Goal: Task Accomplishment & Management: Complete application form

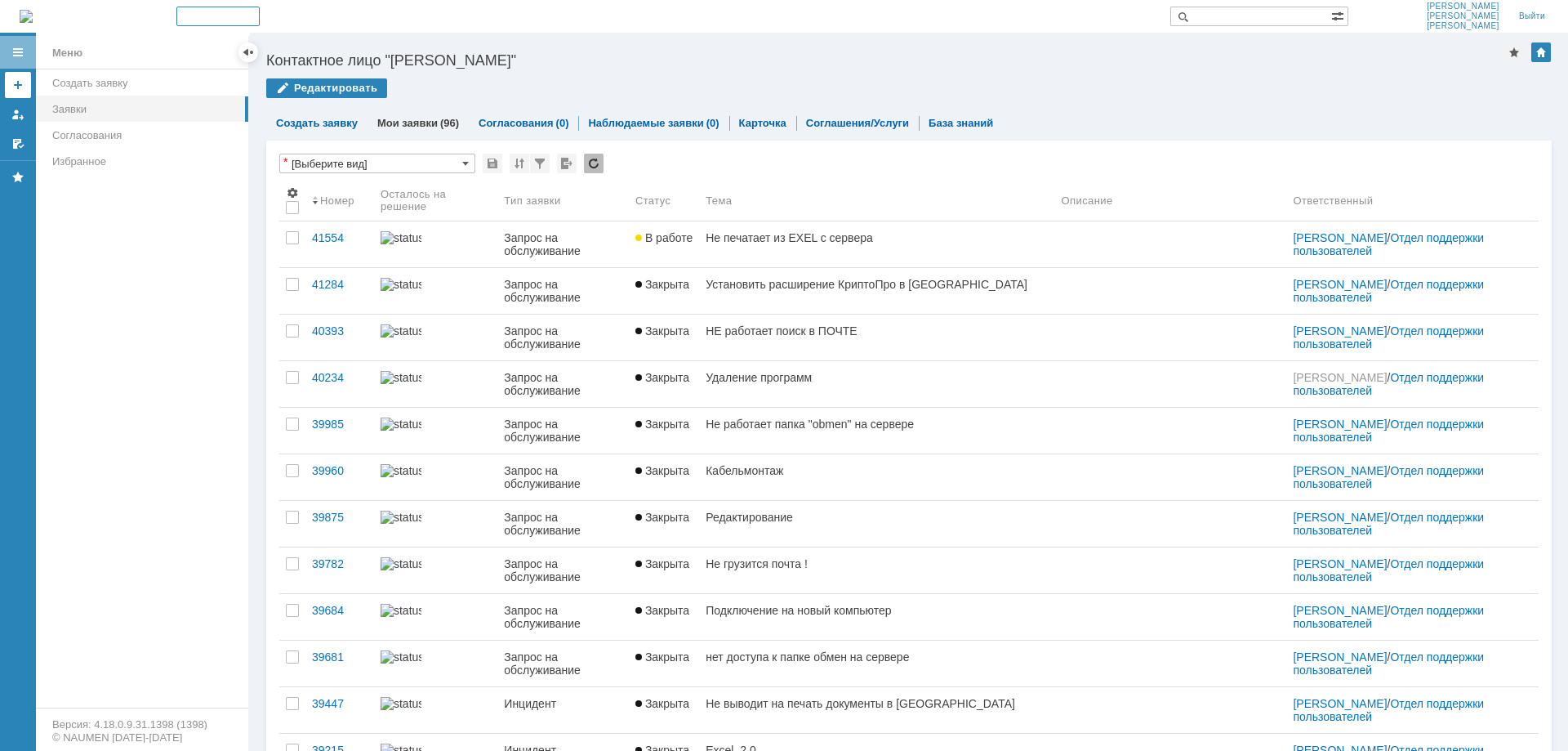
click at [23, 78] on link at bounding box center [17, 84] width 27 height 27
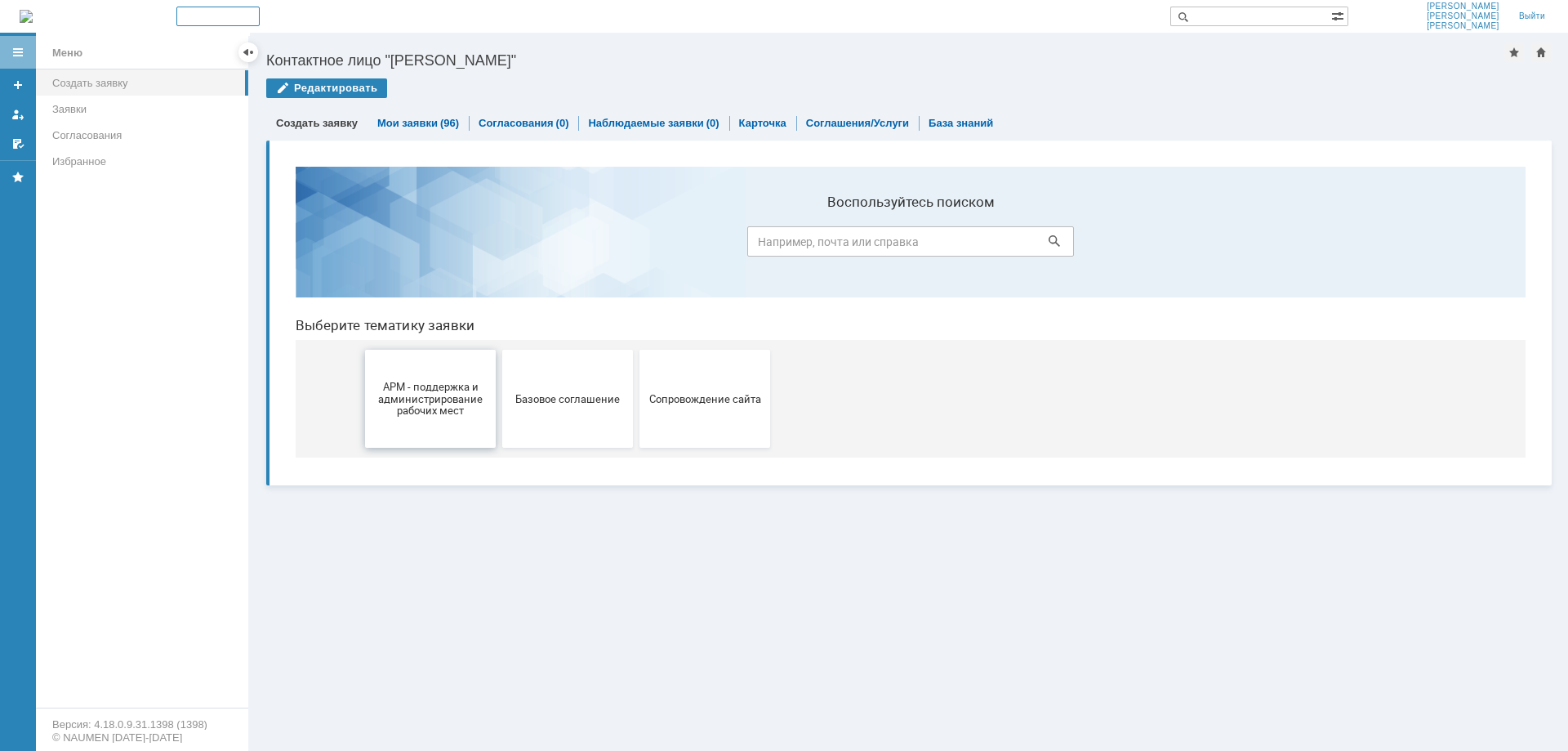
click at [460, 401] on span "АРМ - поддержка и администрирование рабочих мест" at bounding box center [430, 398] width 121 height 37
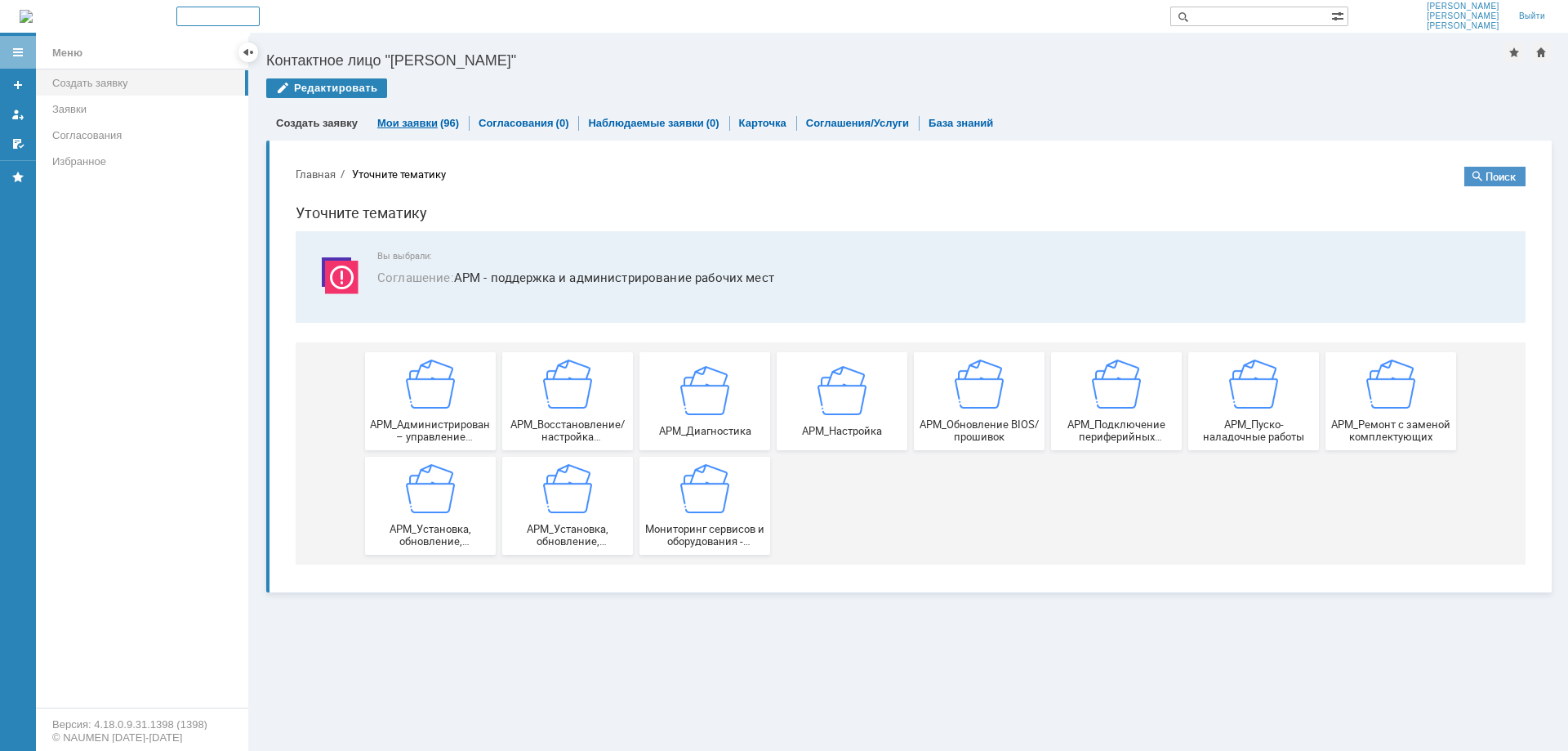
click at [421, 121] on link "Мои заявки" at bounding box center [407, 123] width 60 height 12
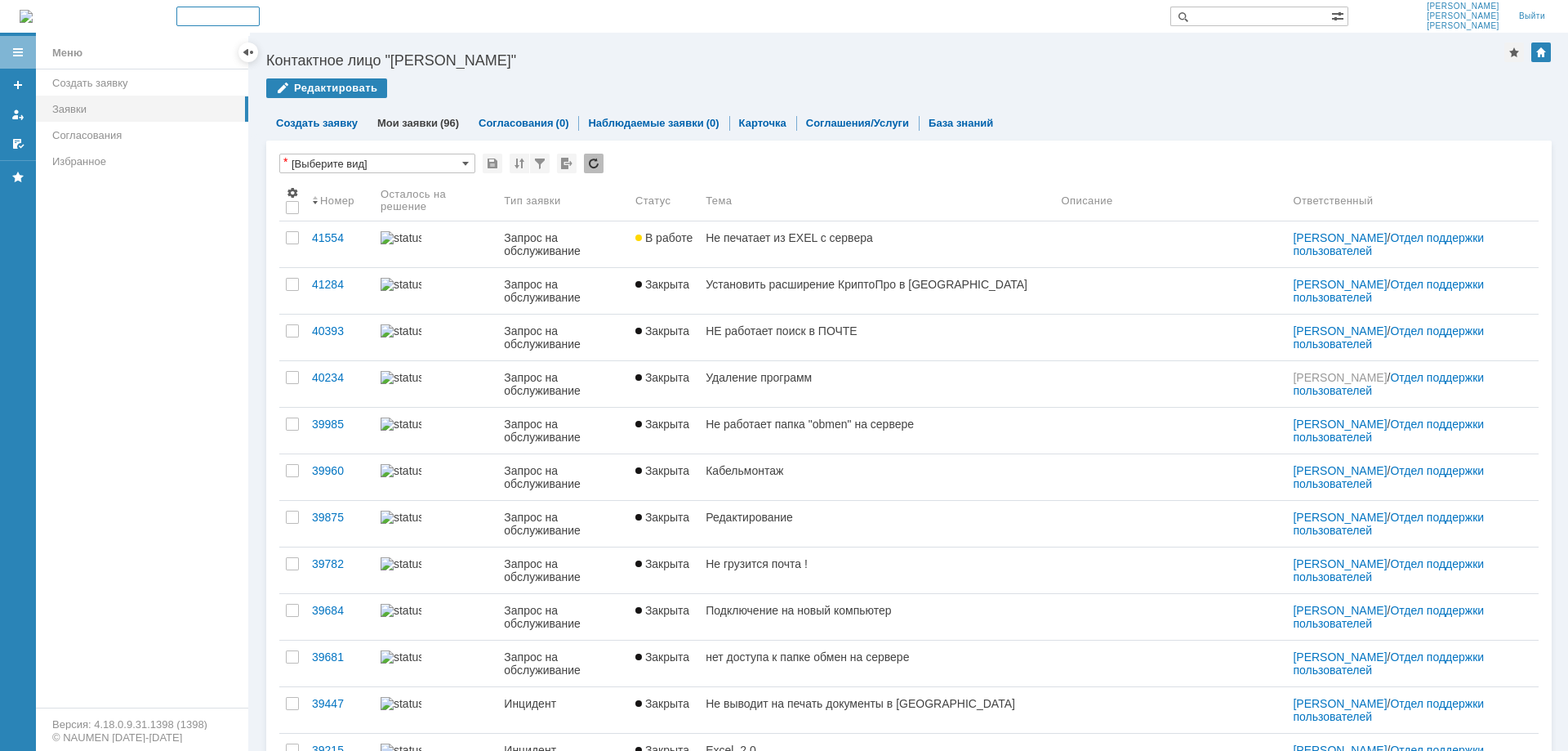
click at [352, 90] on div "Редактировать" at bounding box center [327, 88] width 121 height 19
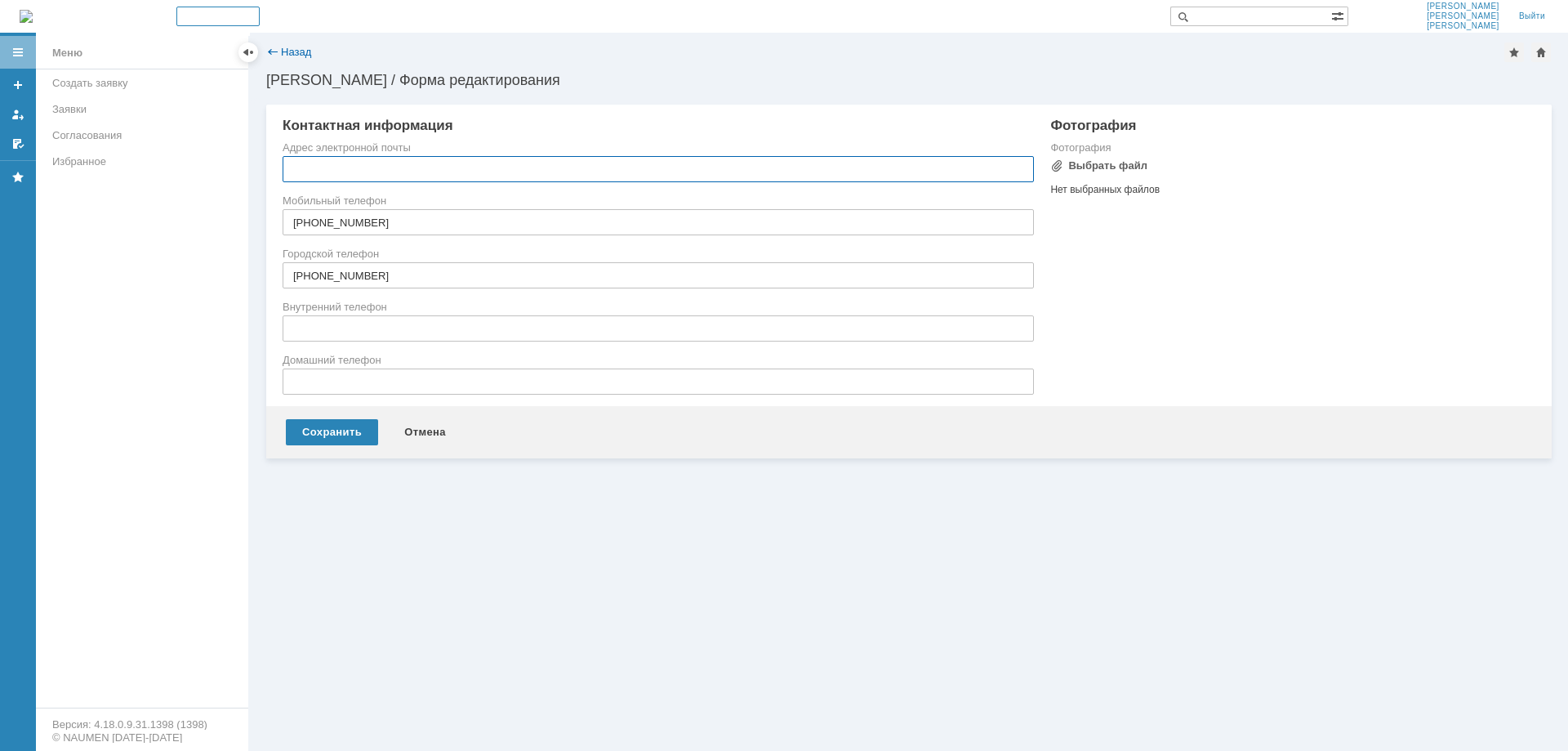
type input "[EMAIL_ADDRESS][DOMAIN_NAME]"
click at [121, 87] on div "Создать заявку" at bounding box center [145, 82] width 186 height 12
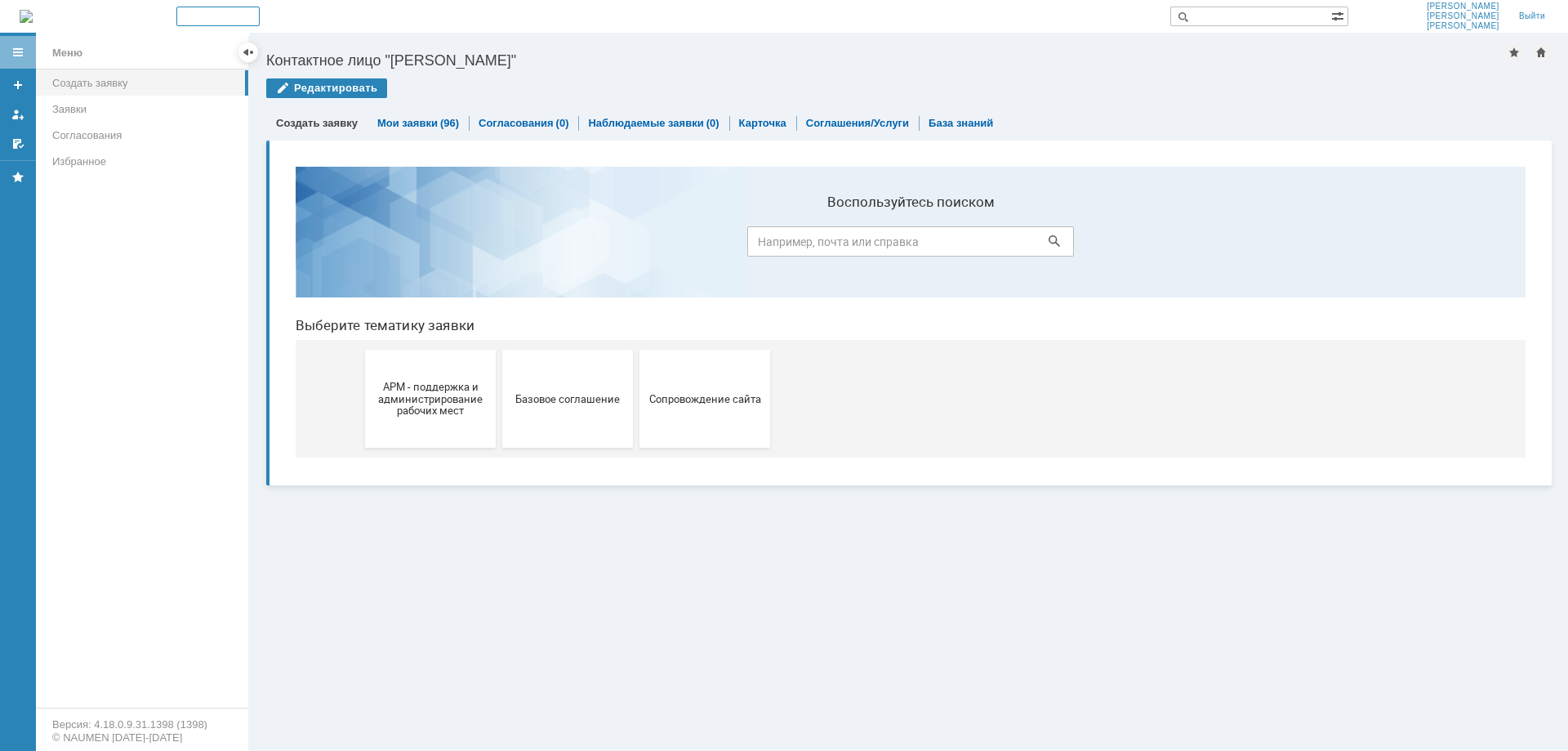
click at [348, 88] on div "Редактировать" at bounding box center [327, 88] width 121 height 19
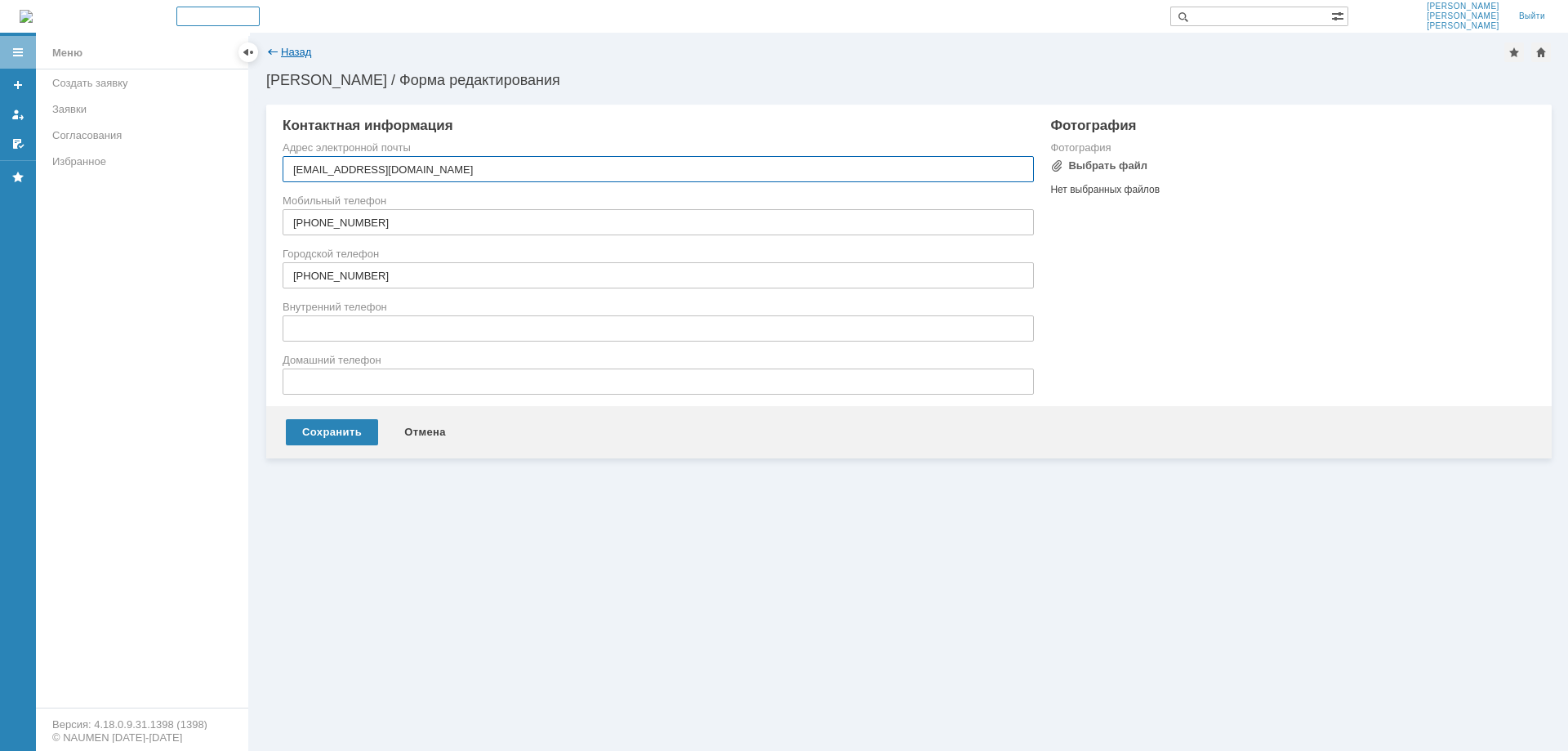
click at [305, 52] on link "Назад" at bounding box center [296, 51] width 30 height 12
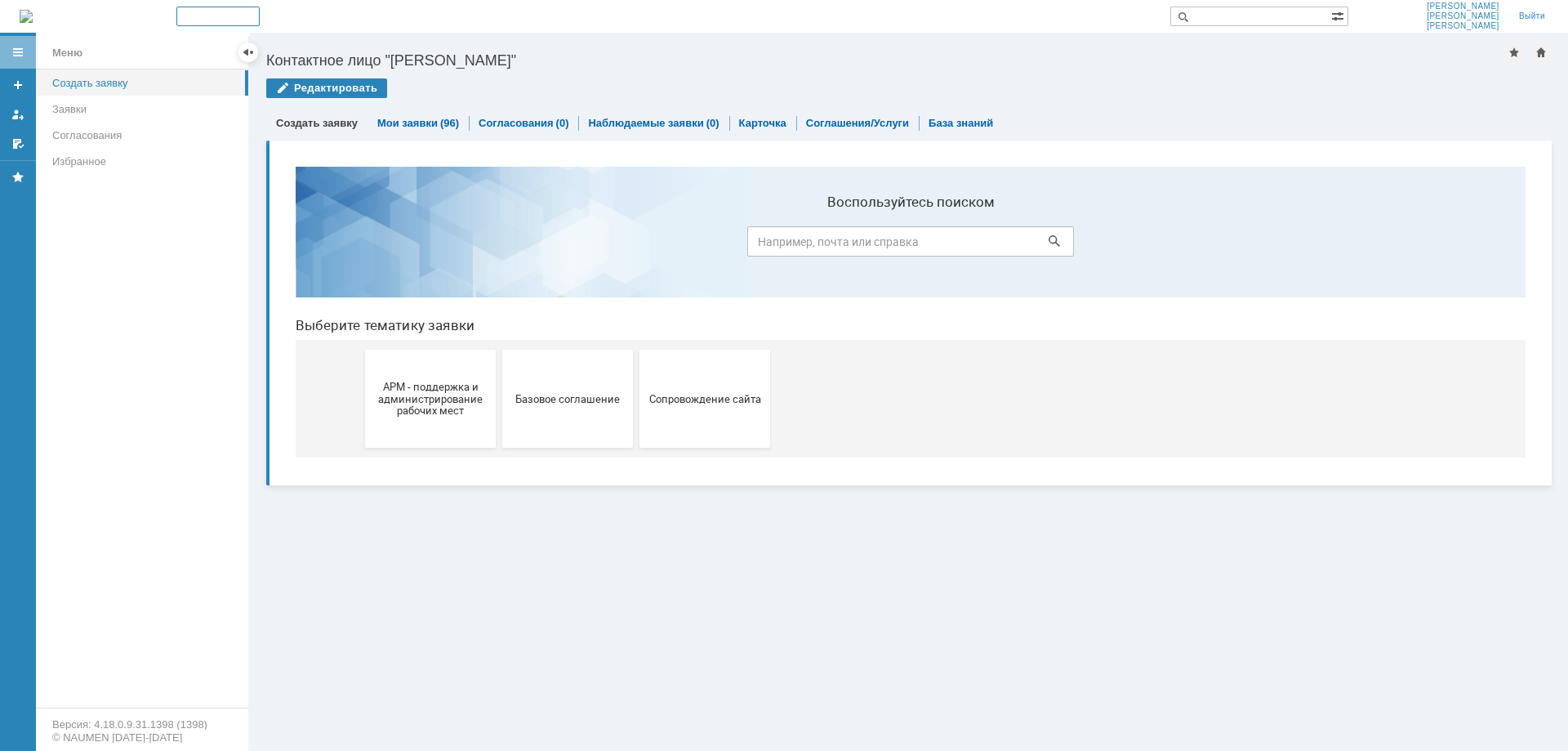
click at [138, 77] on div "Создать заявку" at bounding box center [145, 82] width 186 height 12
click at [78, 108] on div "Заявки" at bounding box center [145, 108] width 186 height 12
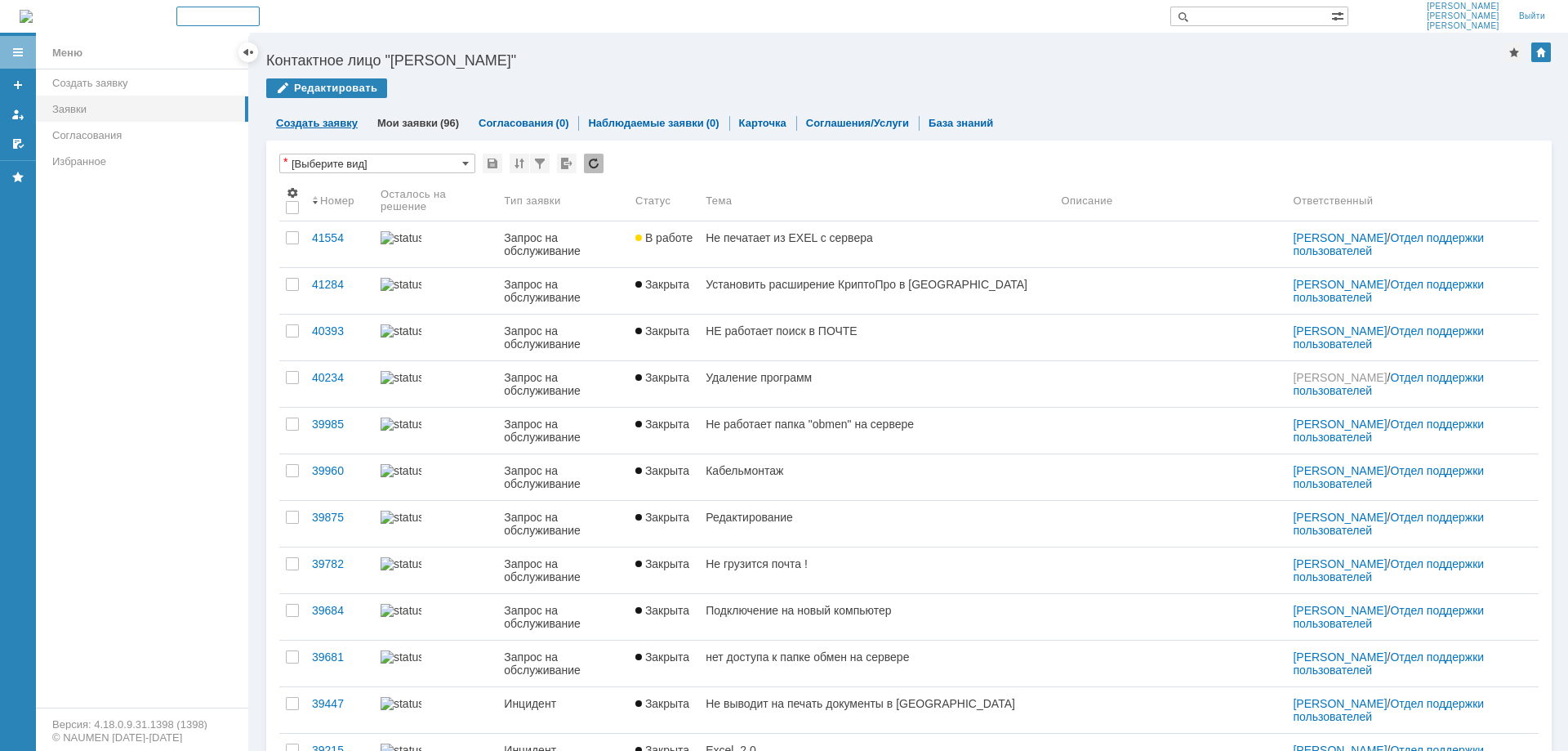
click at [326, 118] on link "Создать заявку" at bounding box center [316, 123] width 81 height 12
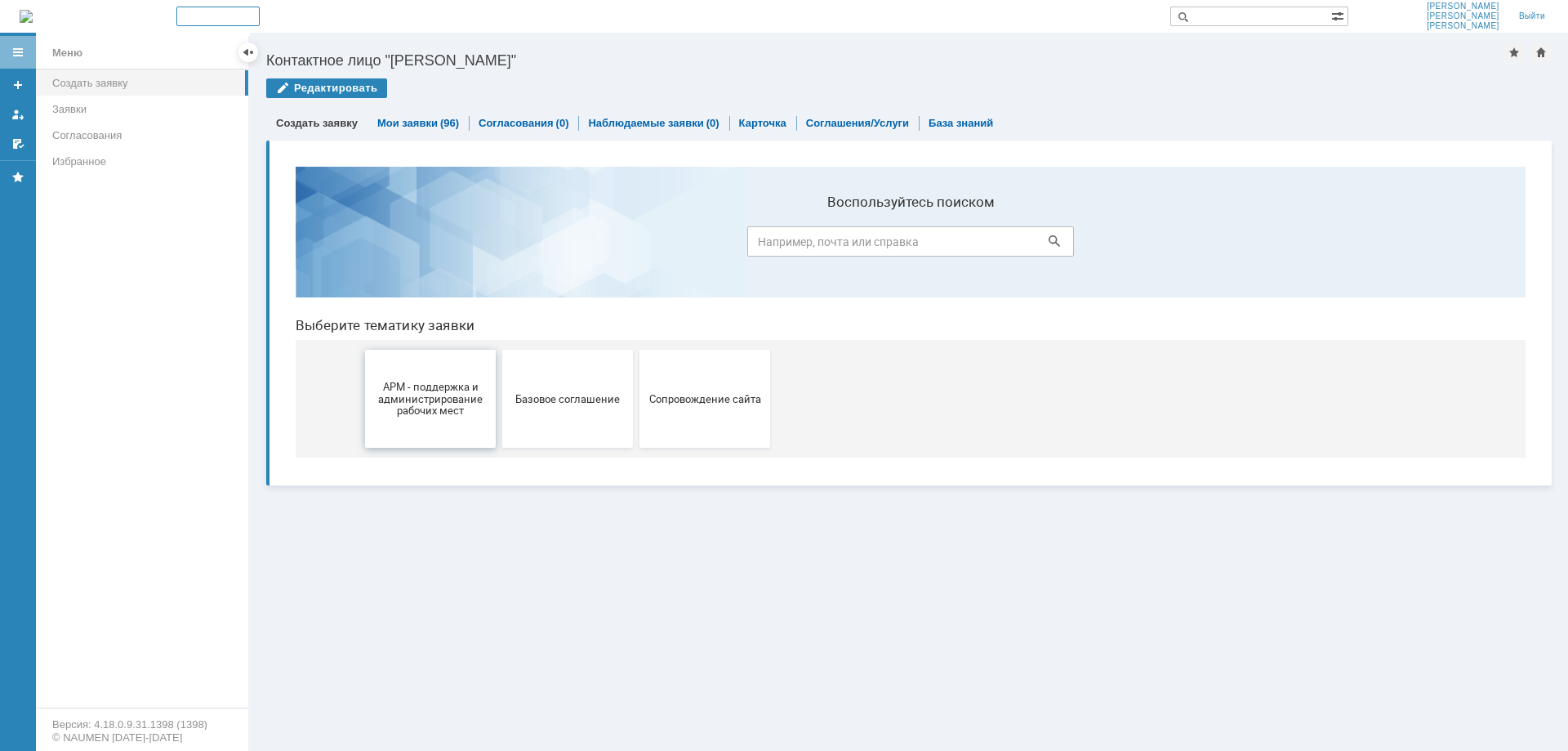
click at [402, 393] on span "АРМ - поддержка и администрирование рабочих мест" at bounding box center [430, 398] width 121 height 37
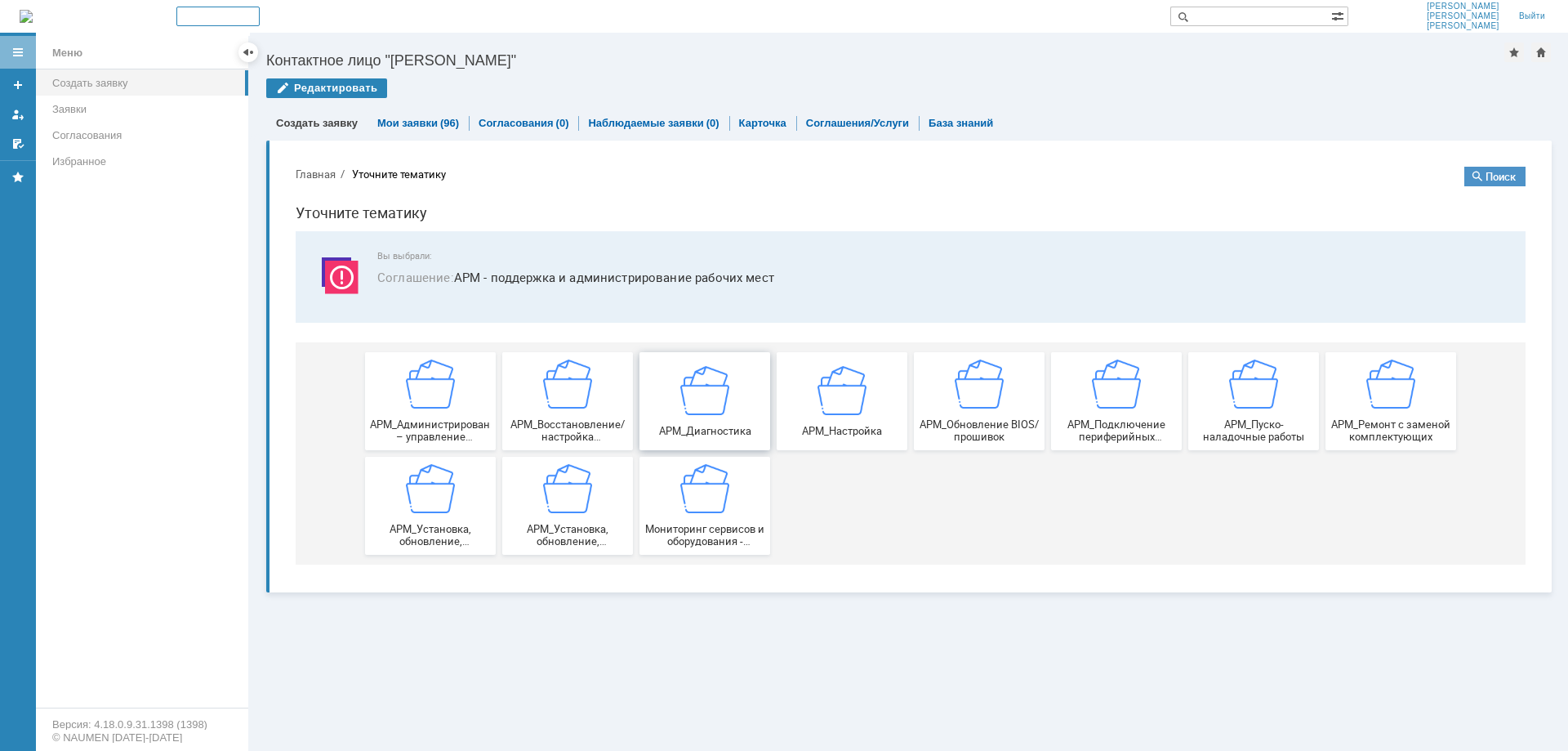
click at [719, 380] on img at bounding box center [705, 390] width 49 height 49
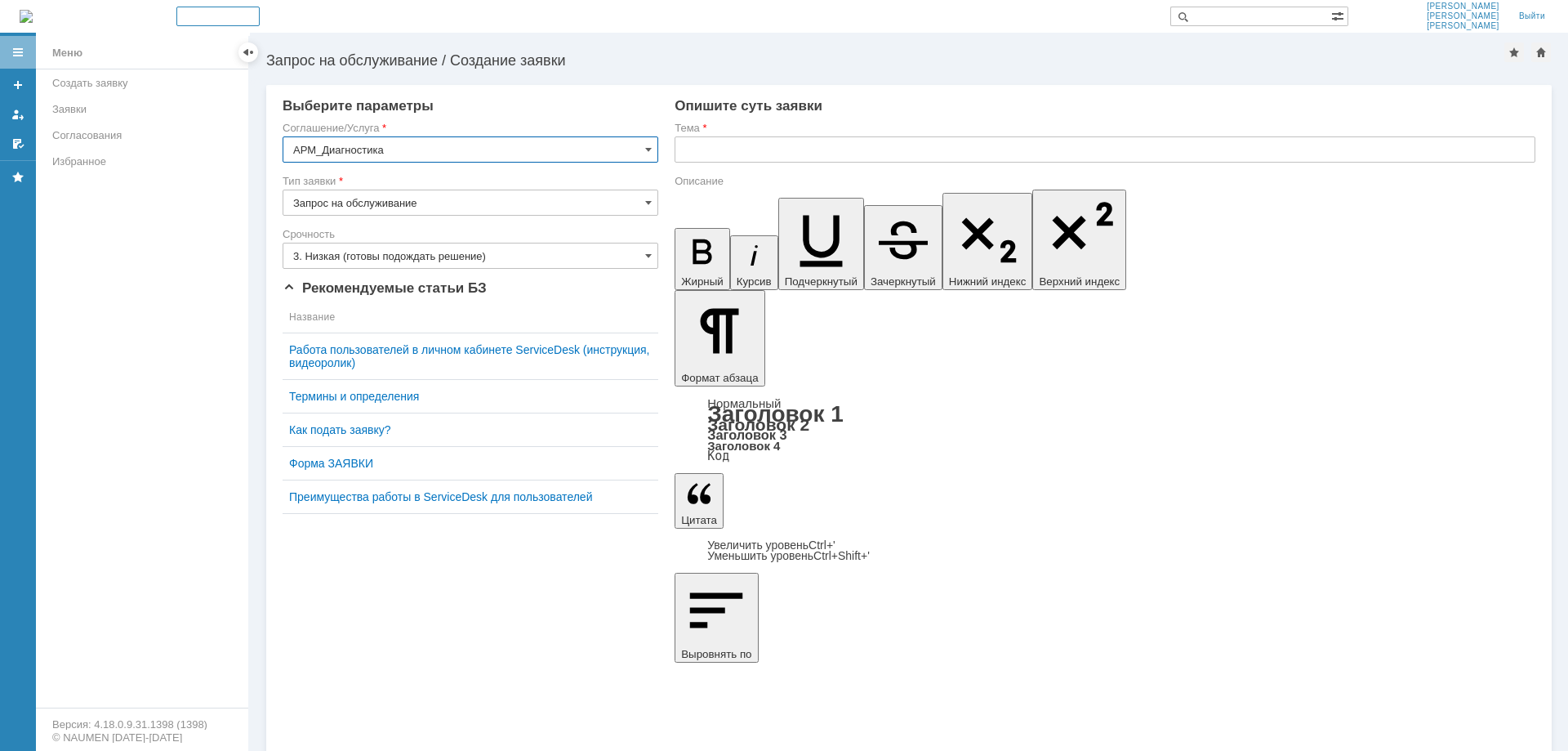
click at [456, 202] on input "Запрос на обслуживание" at bounding box center [470, 202] width 375 height 27
click at [457, 201] on input "Запрос на обслуживание" at bounding box center [470, 202] width 375 height 27
type input "Запрос на обслуживание"
click at [501, 256] on input "3. Низкая (готовы подождать решение)" at bounding box center [470, 256] width 375 height 27
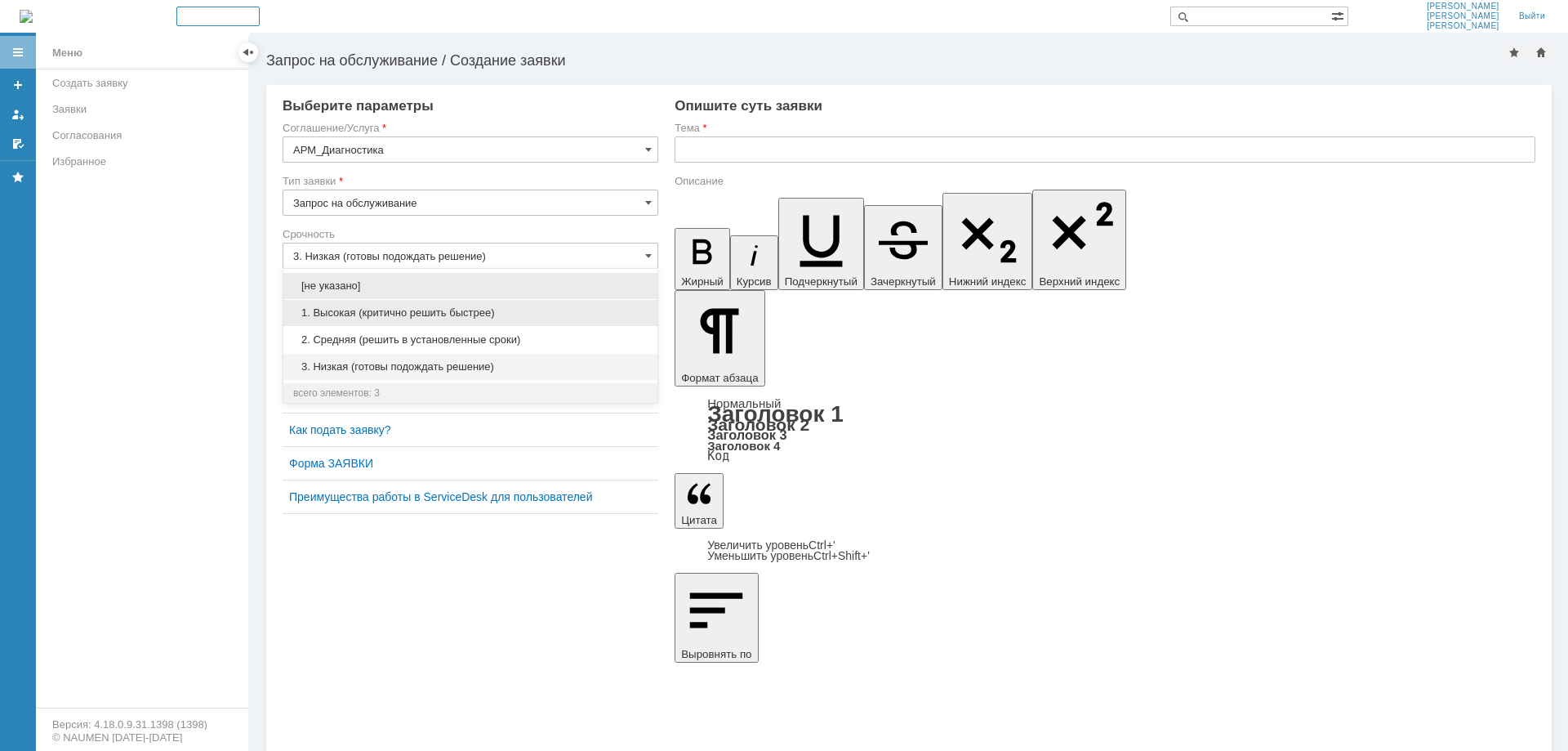
click at [500, 310] on span "1. Высокая (критично решить быстрее)" at bounding box center [470, 312] width 354 height 13
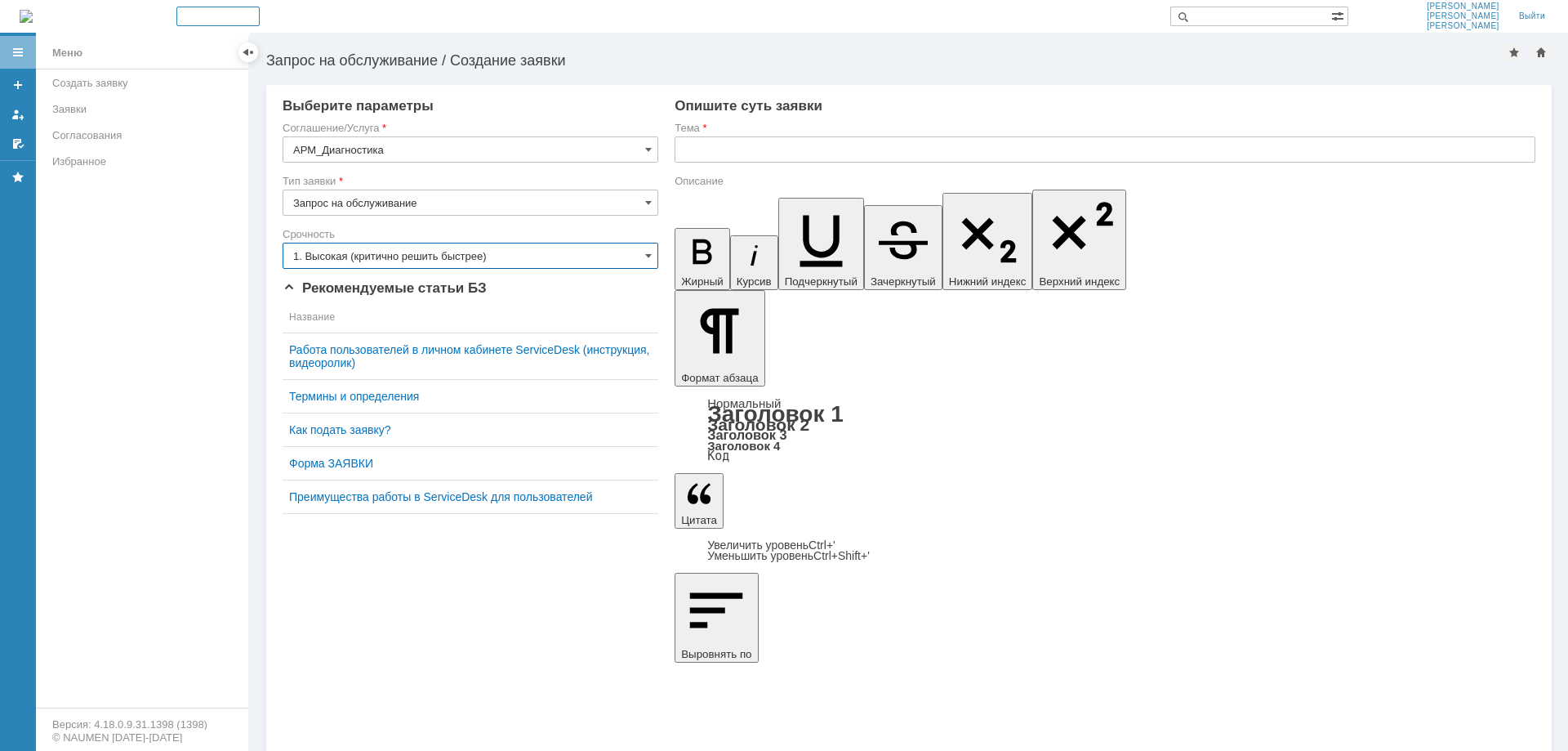
type input "1. Высокая (критично решить быстрее)"
click at [802, 147] on input "text" at bounding box center [1105, 149] width 860 height 27
click at [761, 146] on input "text" at bounding box center [1105, 149] width 860 height 27
type input "С"
type input "[PERSON_NAME]"
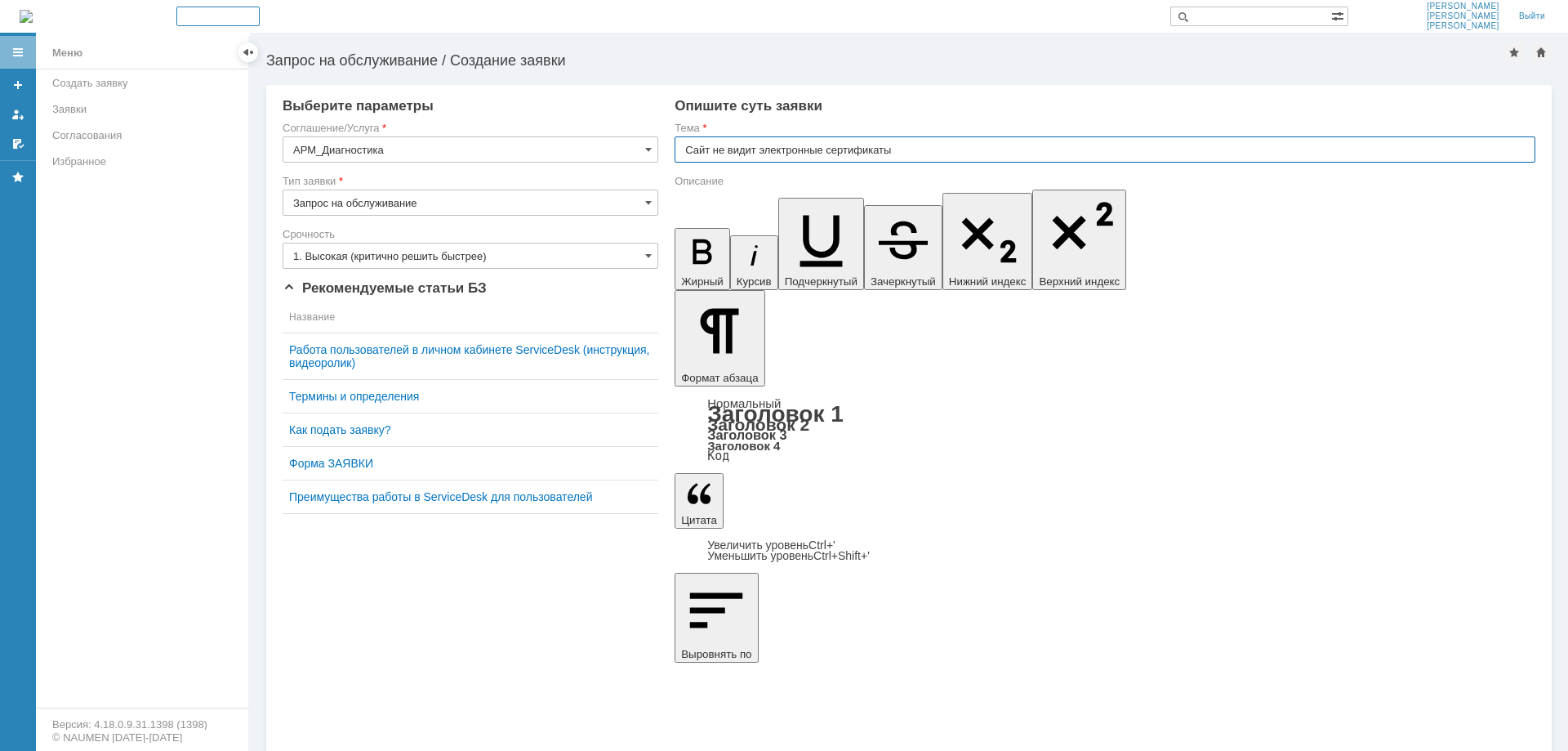
type input "Сайт не видит электронные сертификаты"
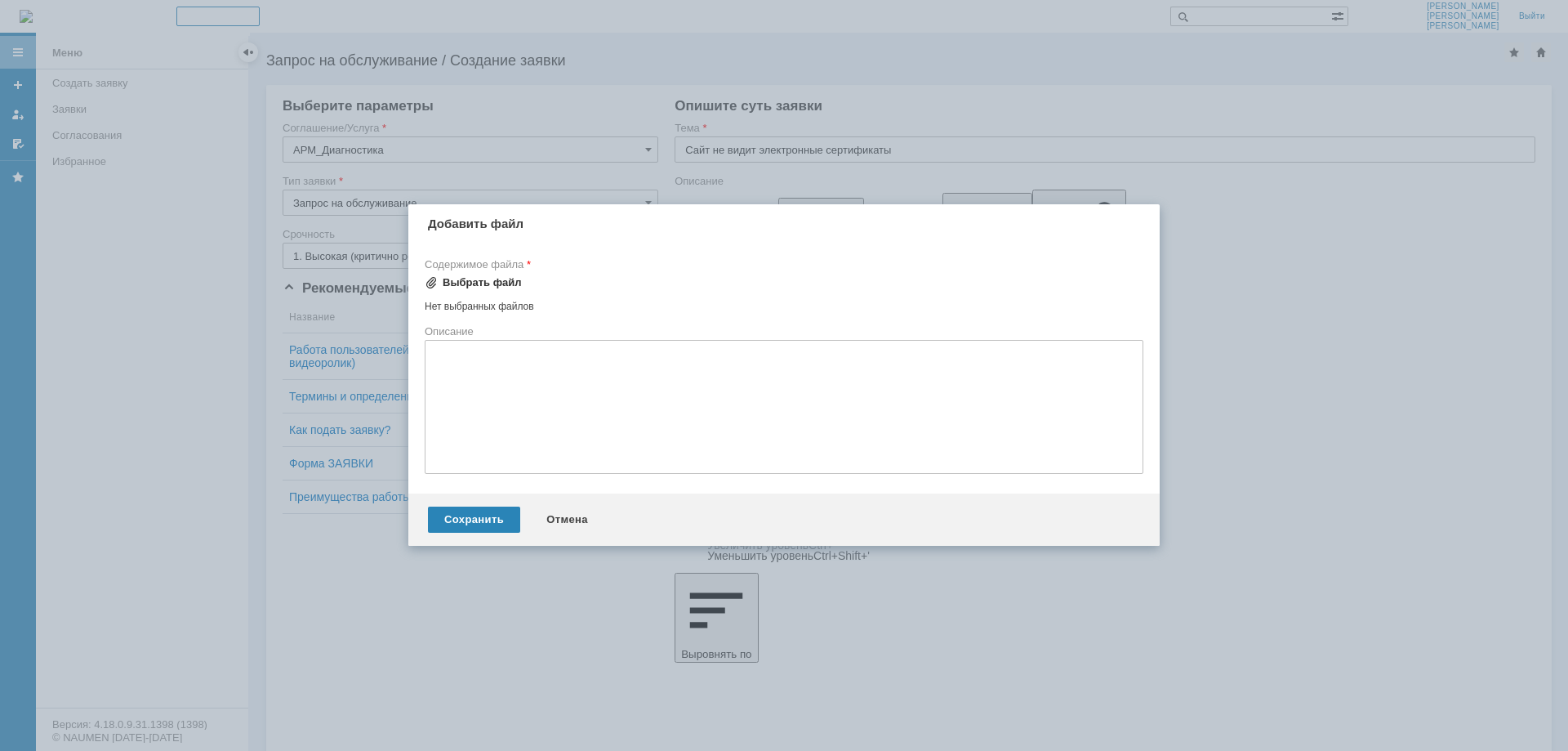
click at [514, 284] on div "Выбрать файл" at bounding box center [481, 282] width 80 height 13
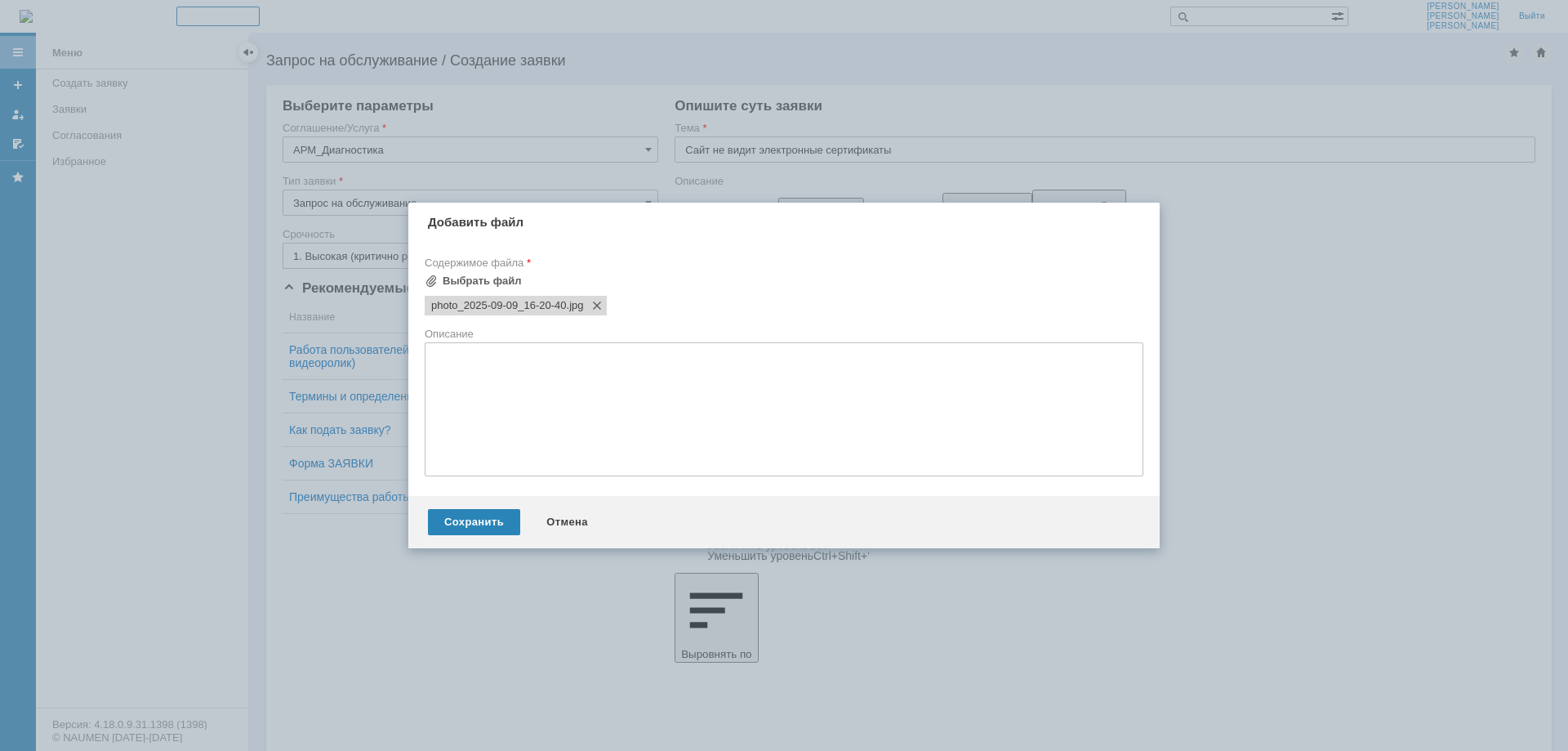
click at [590, 353] on textarea at bounding box center [784, 409] width 719 height 134
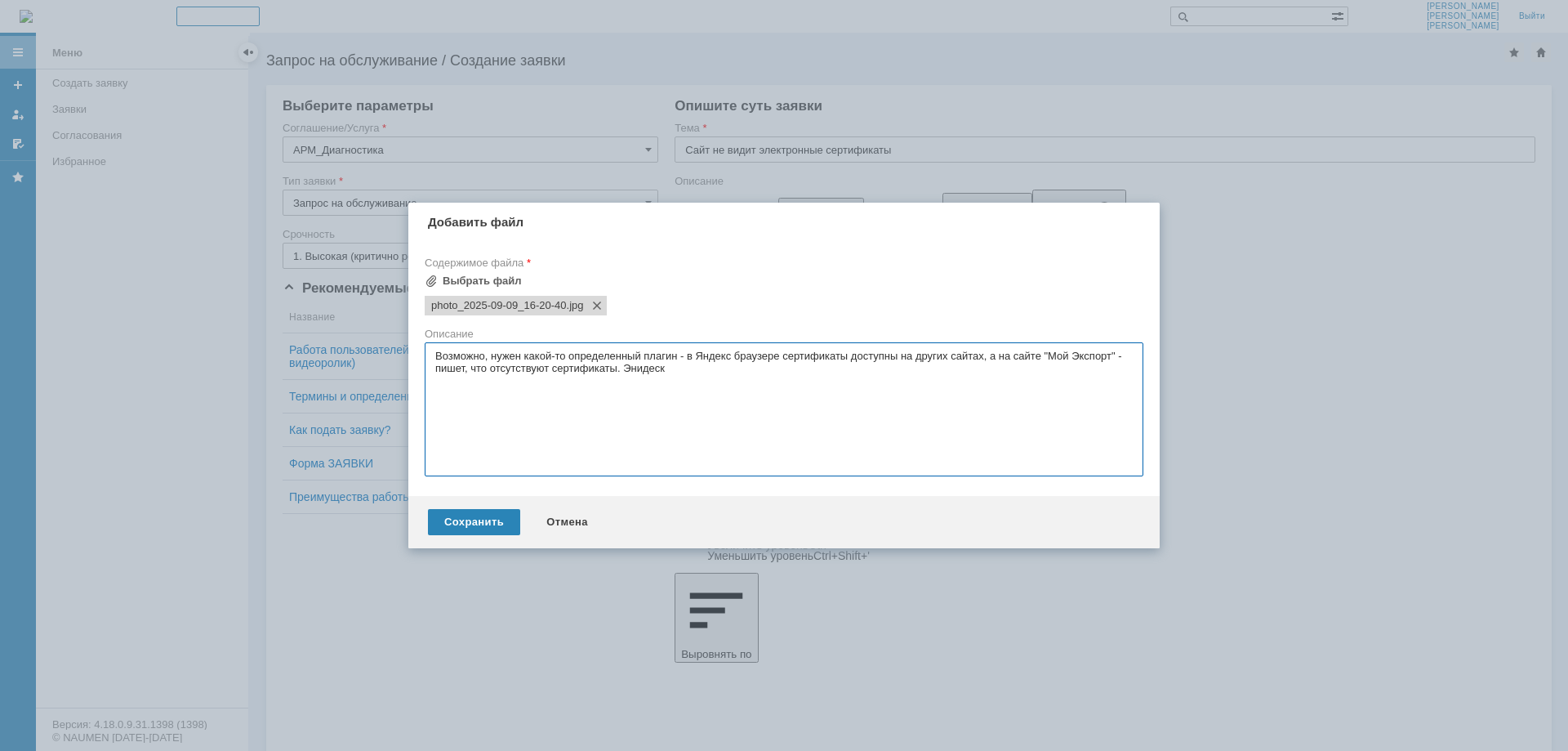
paste textarea "895 219 472"
type textarea "Возможно, нужен какой-то определенный плагин - в Яндекс браузере сертификаты до…"
click at [488, 520] on div "Сохранить" at bounding box center [473, 522] width 92 height 27
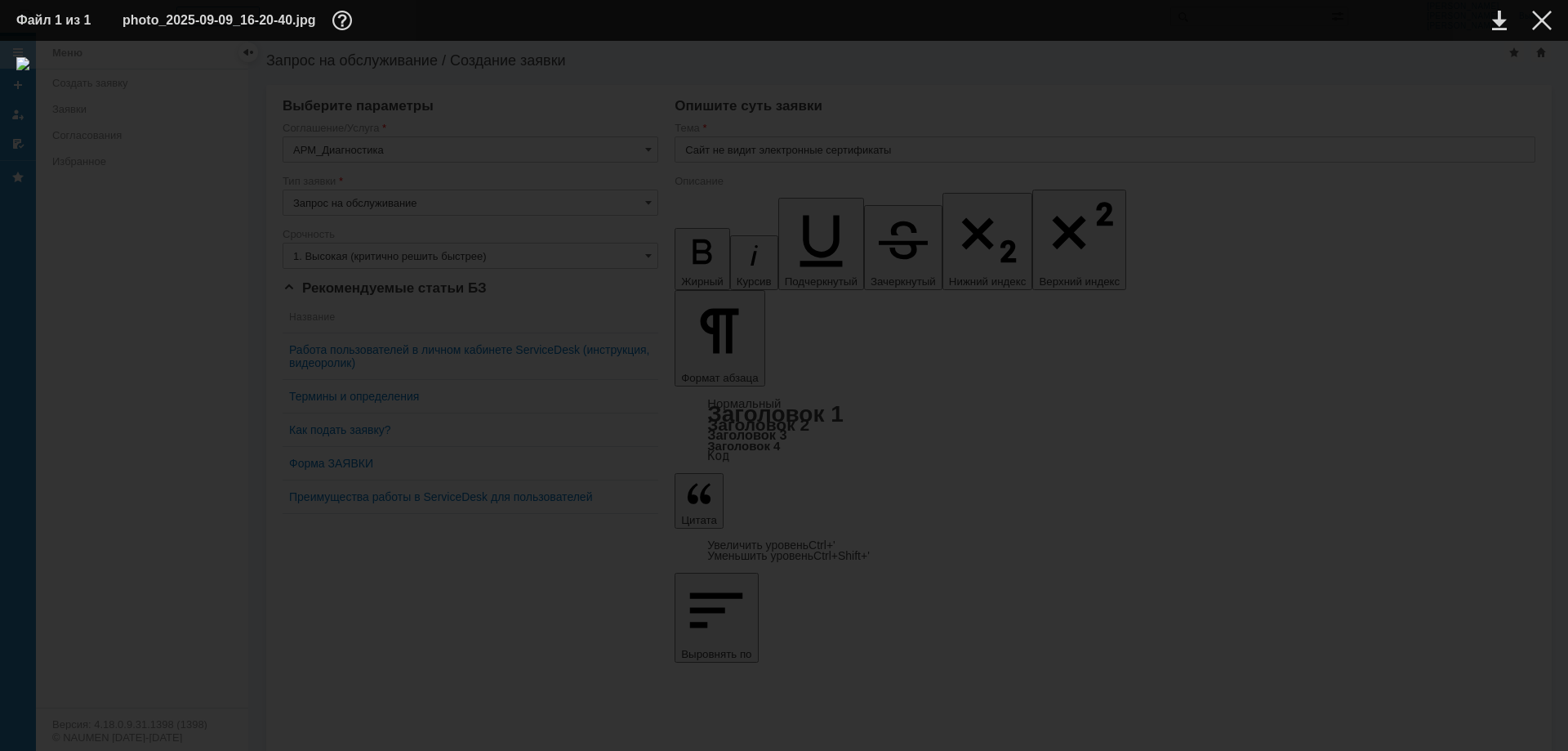
click at [1359, 408] on div at bounding box center [784, 395] width 1535 height 677
click at [1546, 25] on div at bounding box center [1541, 20] width 19 height 19
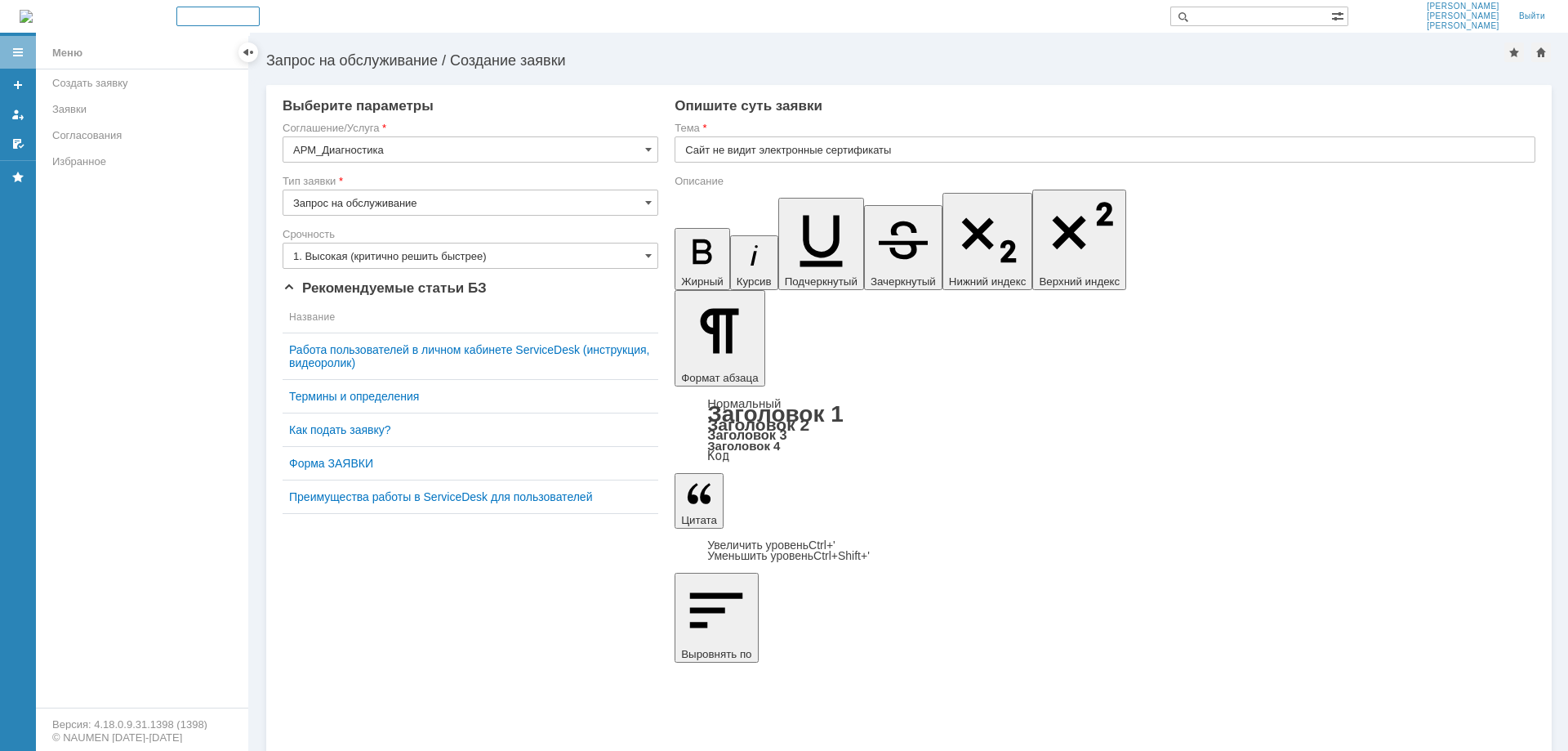
scroll to position [43, 5]
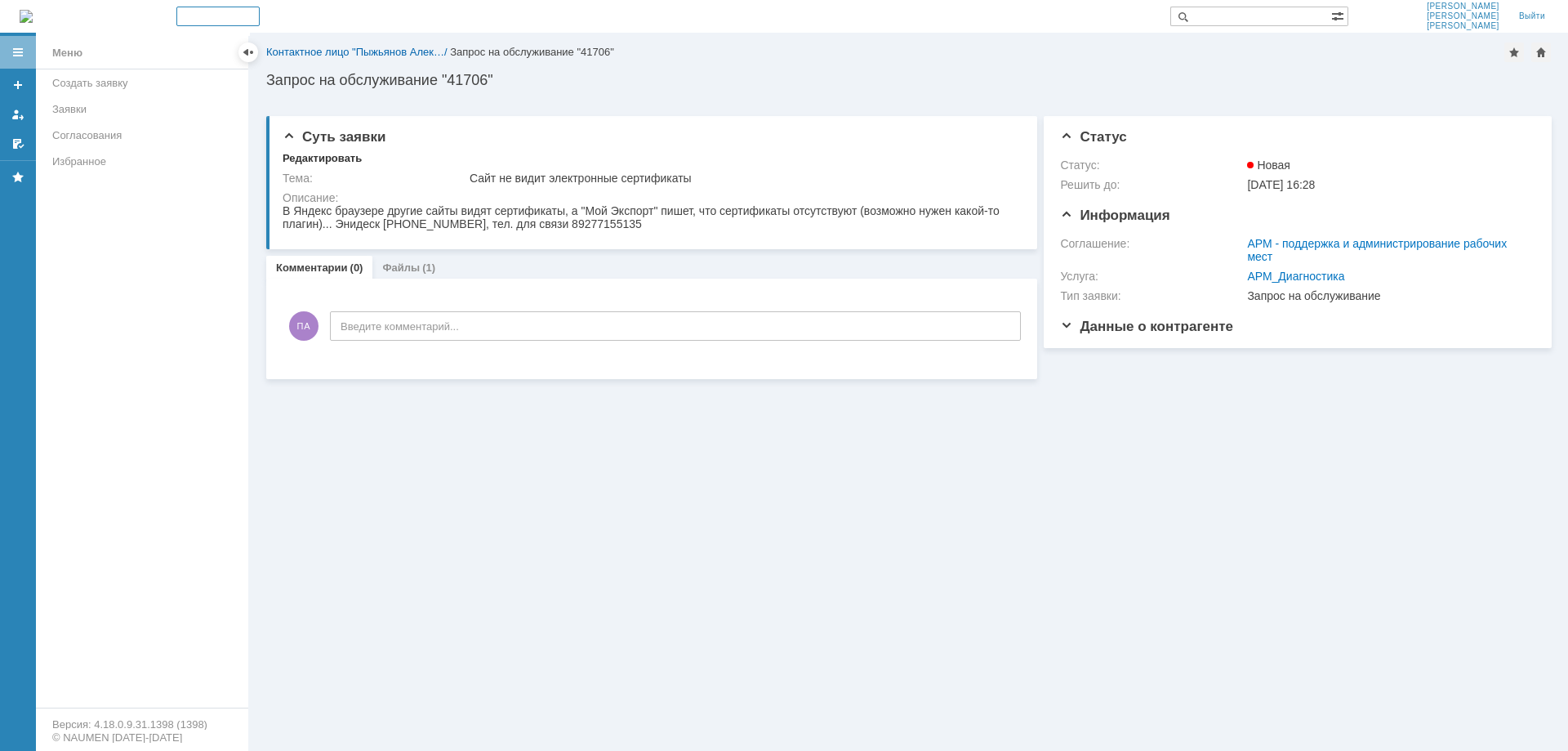
click at [100, 49] on div "Меню" at bounding box center [142, 52] width 212 height 34
click at [85, 110] on div "Заявки" at bounding box center [145, 108] width 186 height 12
